Goal: Task Accomplishment & Management: Use online tool/utility

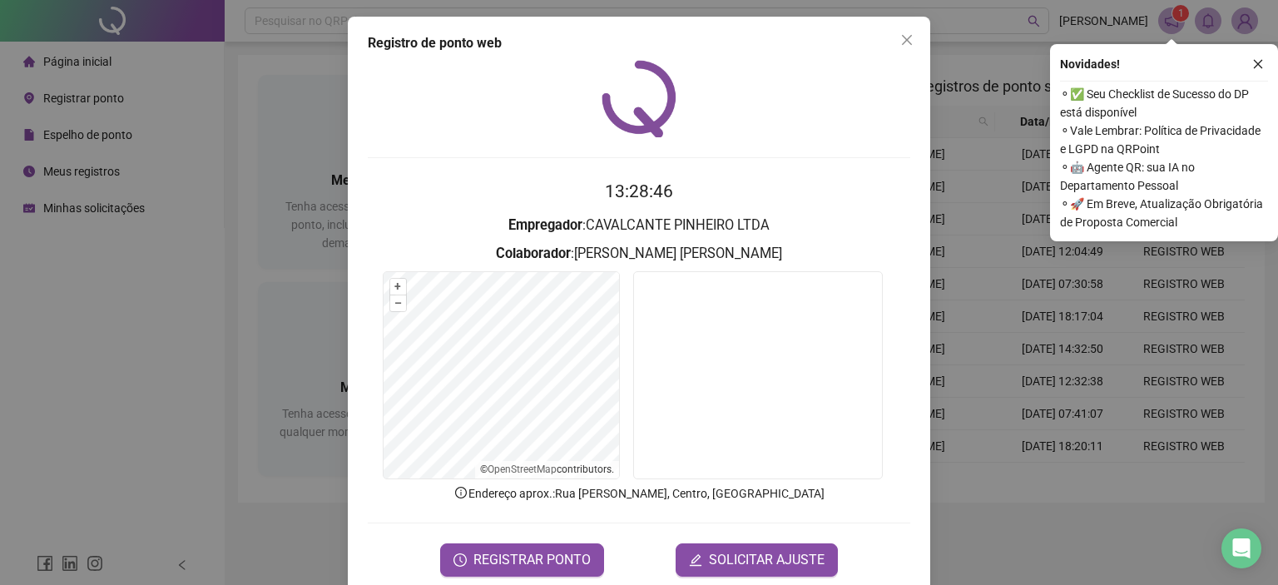
scroll to position [27, 0]
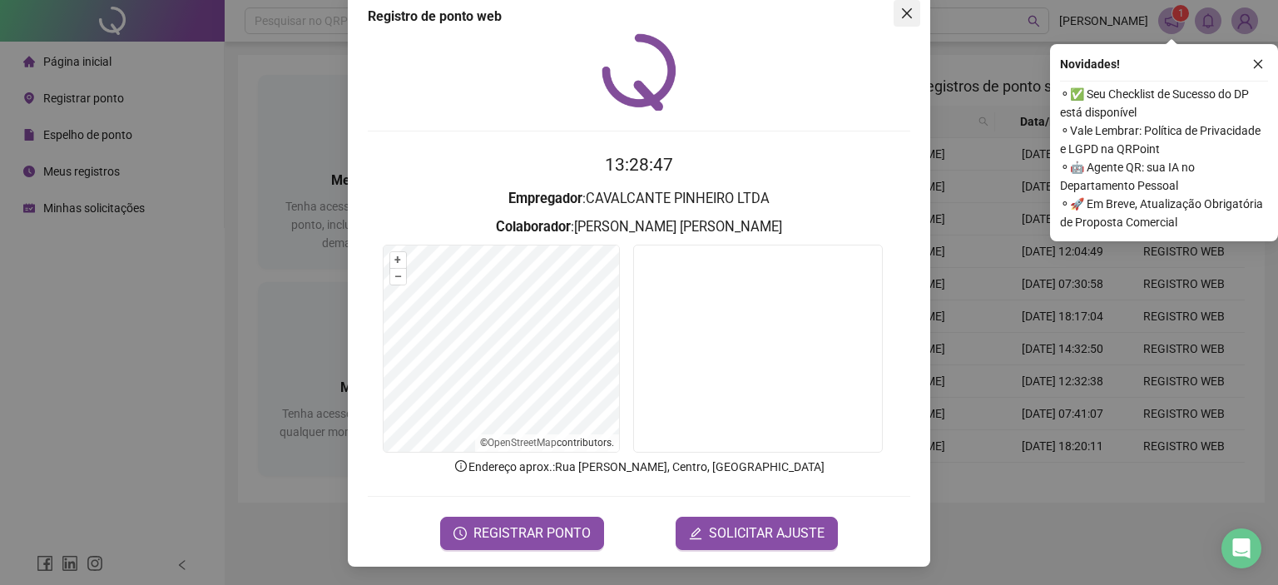
click at [902, 22] on button "Close" at bounding box center [907, 13] width 27 height 27
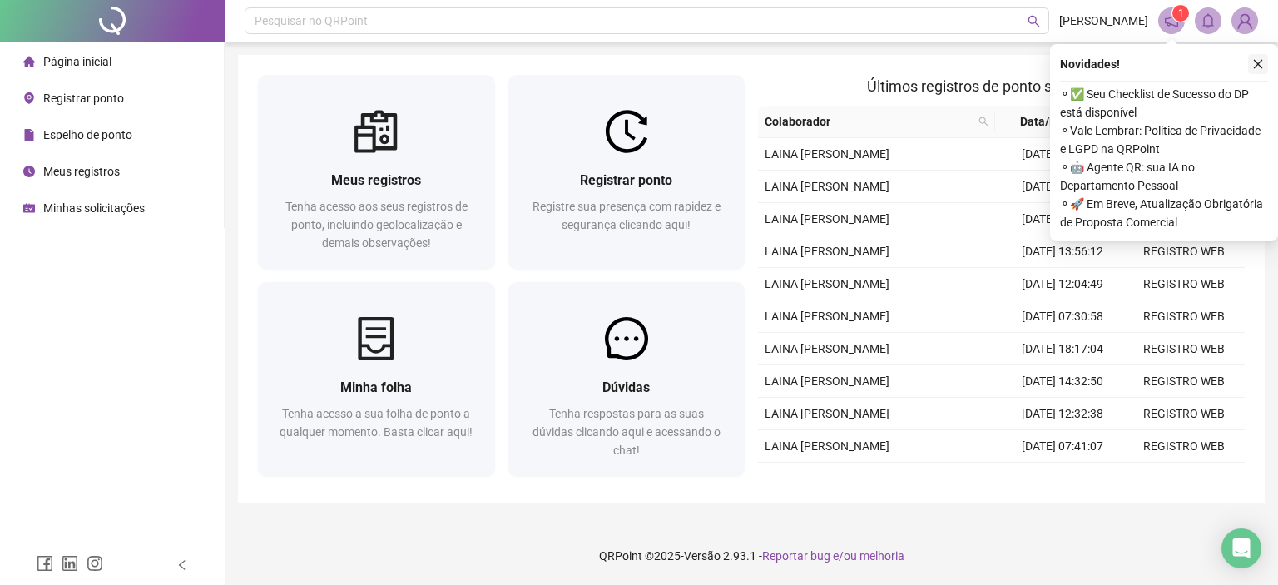
drag, startPoint x: 1257, startPoint y: 76, endPoint x: 1257, endPoint y: 57, distance: 18.3
click at [1257, 70] on div "Novidades ! ⚬ ✅ Seu Checklist de Sucesso do DP está disponível ⚬ Vale Lembrar: …" at bounding box center [1164, 142] width 228 height 197
click at [1257, 57] on button "button" at bounding box center [1258, 64] width 20 height 20
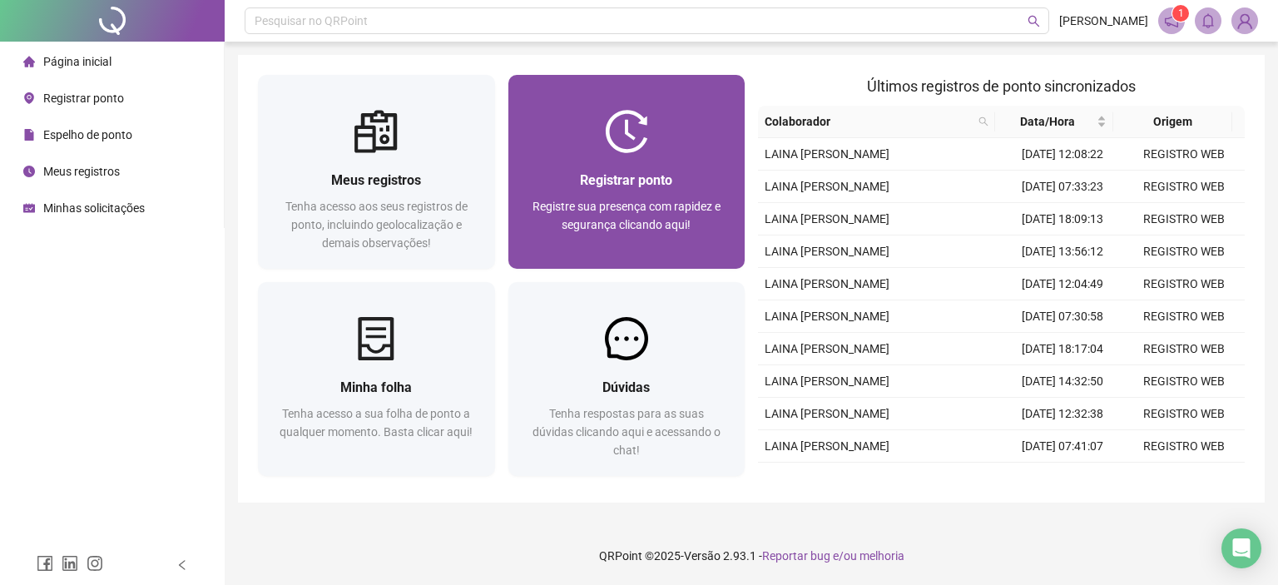
click at [605, 179] on span "Registrar ponto" at bounding box center [626, 180] width 92 height 16
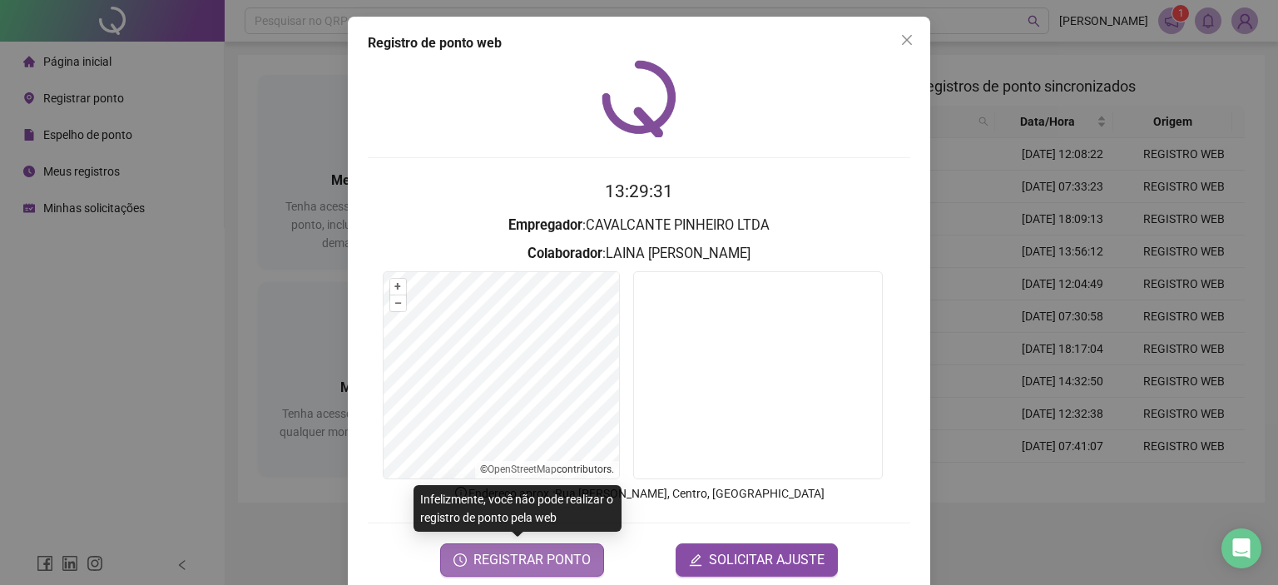
click at [556, 567] on span "REGISTRAR PONTO" at bounding box center [531, 560] width 117 height 20
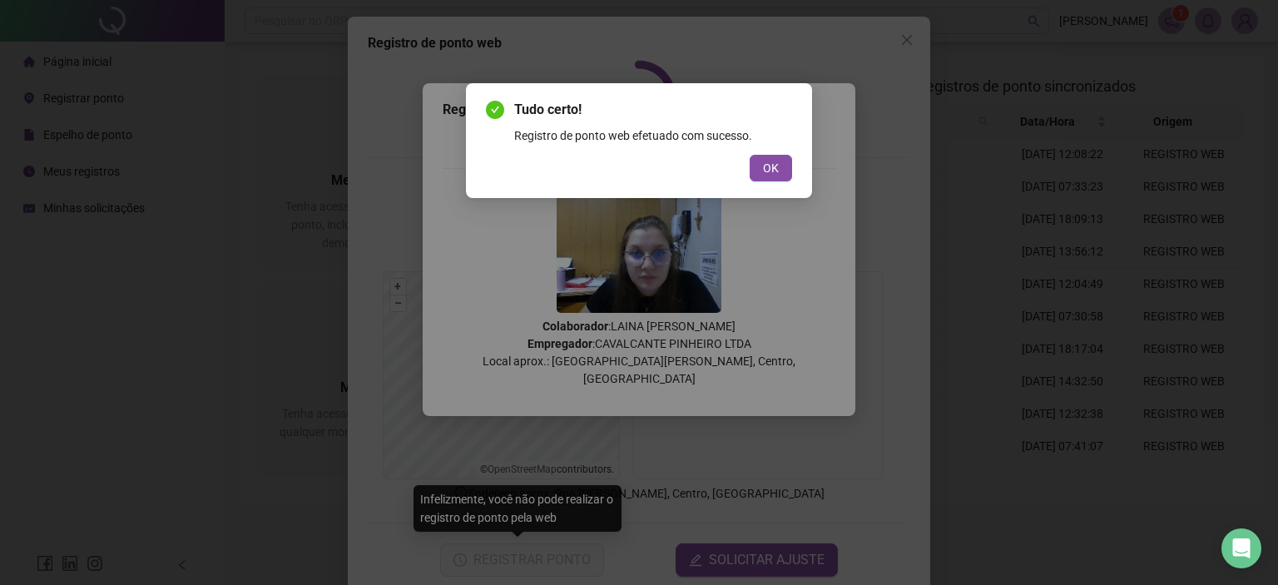
drag, startPoint x: 761, startPoint y: 192, endPoint x: 730, endPoint y: 109, distance: 88.7
click at [761, 192] on div "Tudo certo! Registro de ponto web efetuado com sucesso. OK" at bounding box center [639, 140] width 346 height 115
drag, startPoint x: 730, startPoint y: 109, endPoint x: 746, endPoint y: 134, distance: 30.0
click at [732, 123] on div "Tudo certo! Registro de ponto web efetuado com sucesso." at bounding box center [653, 122] width 278 height 45
click at [766, 151] on div "Tudo certo! Registro de ponto web efetuado com sucesso. OK" at bounding box center [639, 141] width 306 height 82
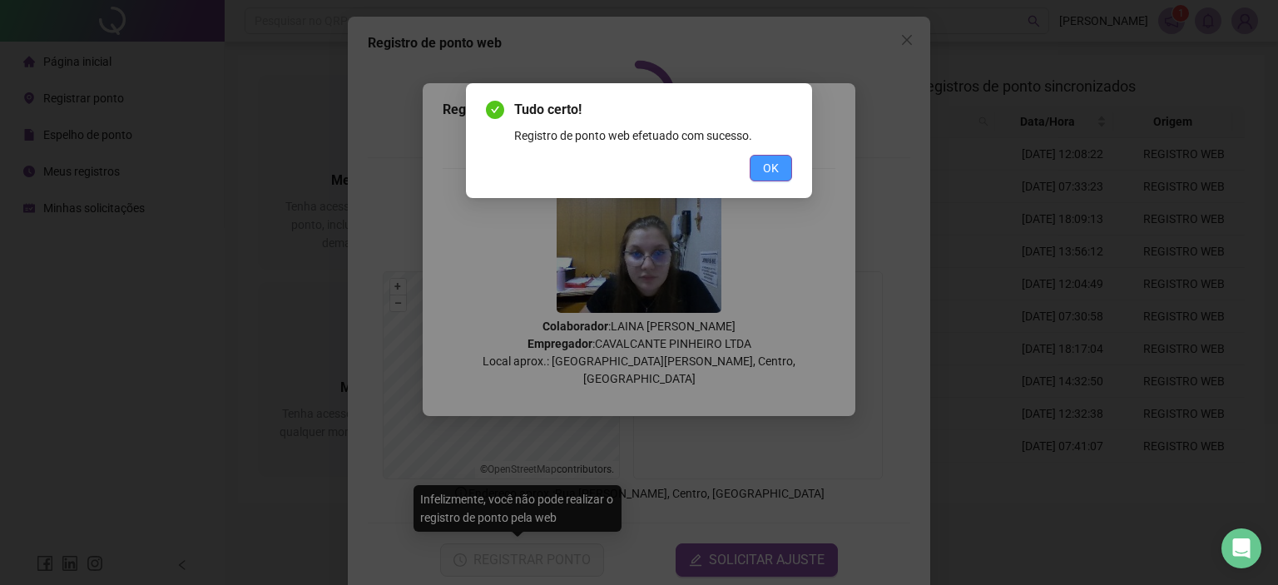
click at [754, 175] on button "OK" at bounding box center [771, 168] width 42 height 27
